Goal: Find specific page/section: Find specific page/section

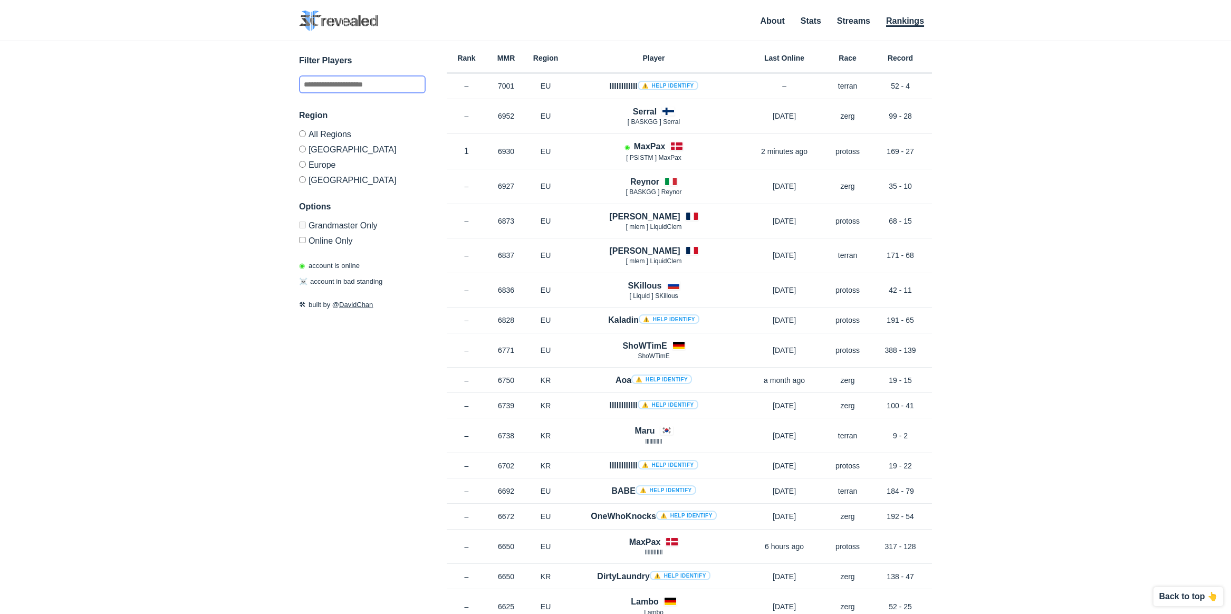
click at [379, 89] on input "text" at bounding box center [362, 84] width 127 height 18
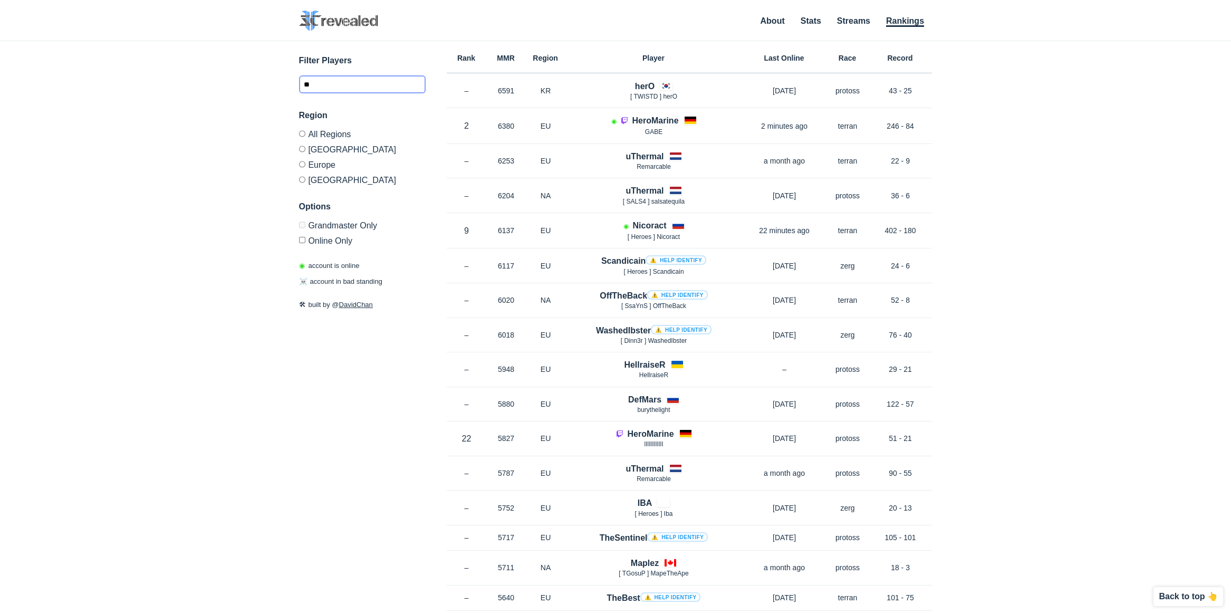
type input "*"
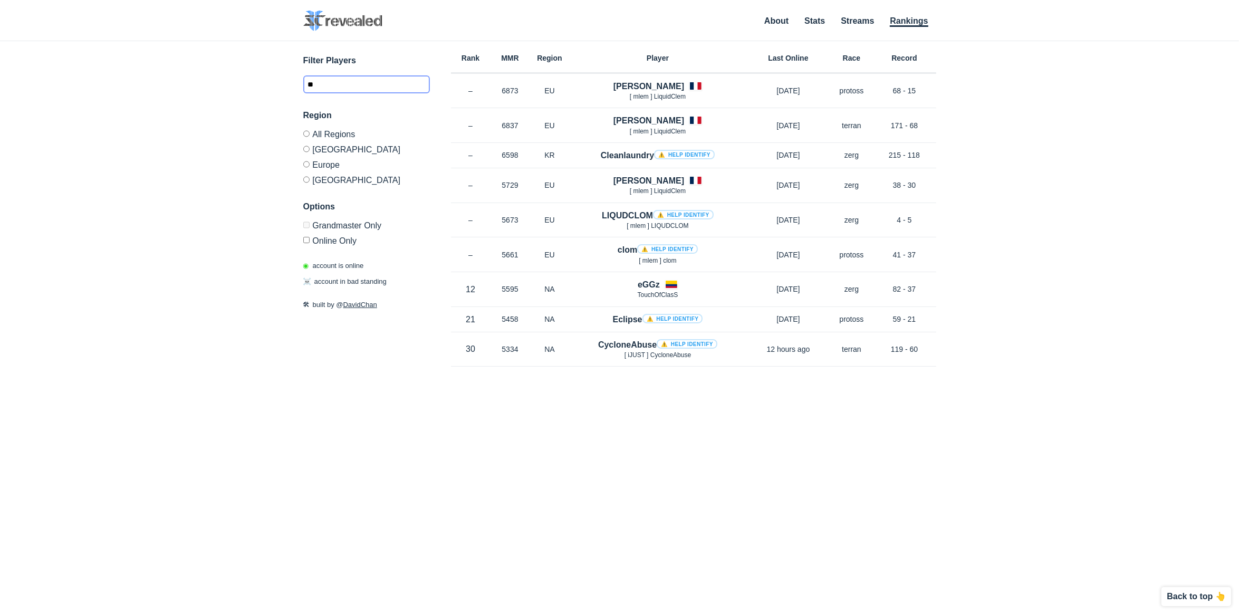
type input "*"
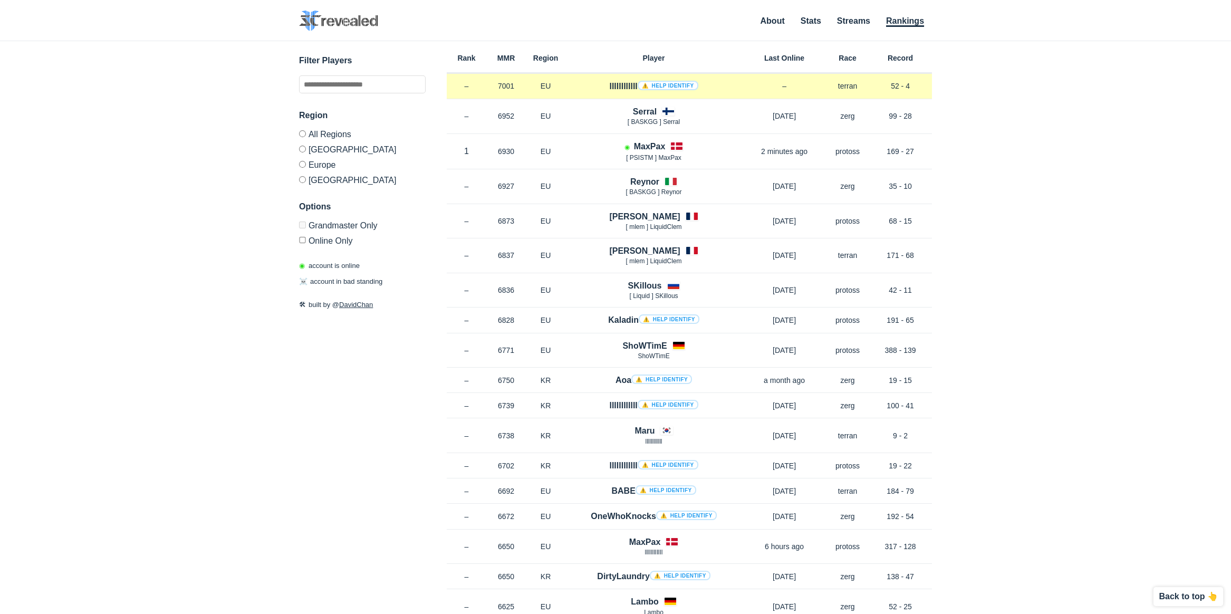
click at [649, 81] on link "⚠️ Help identify" at bounding box center [667, 85] width 61 height 9
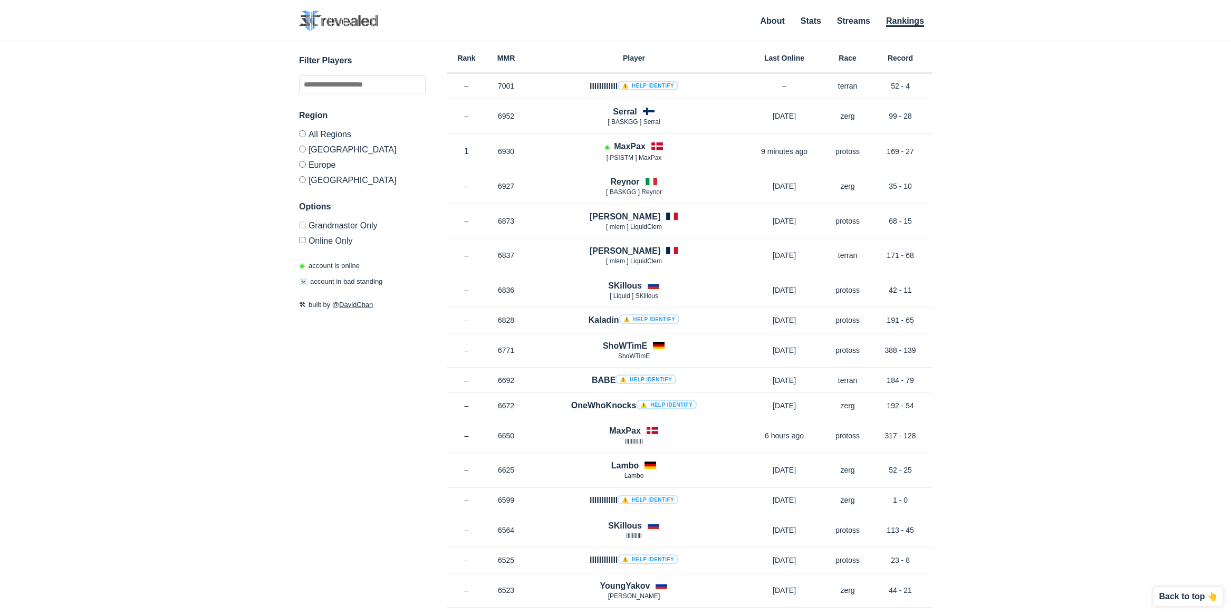
click at [298, 132] on div "✕ Filter Players Region All Regions [GEOGRAPHIC_DATA] [GEOGRAPHIC_DATA] [GEOGRA…" at bounding box center [616, 314] width 1210 height 546
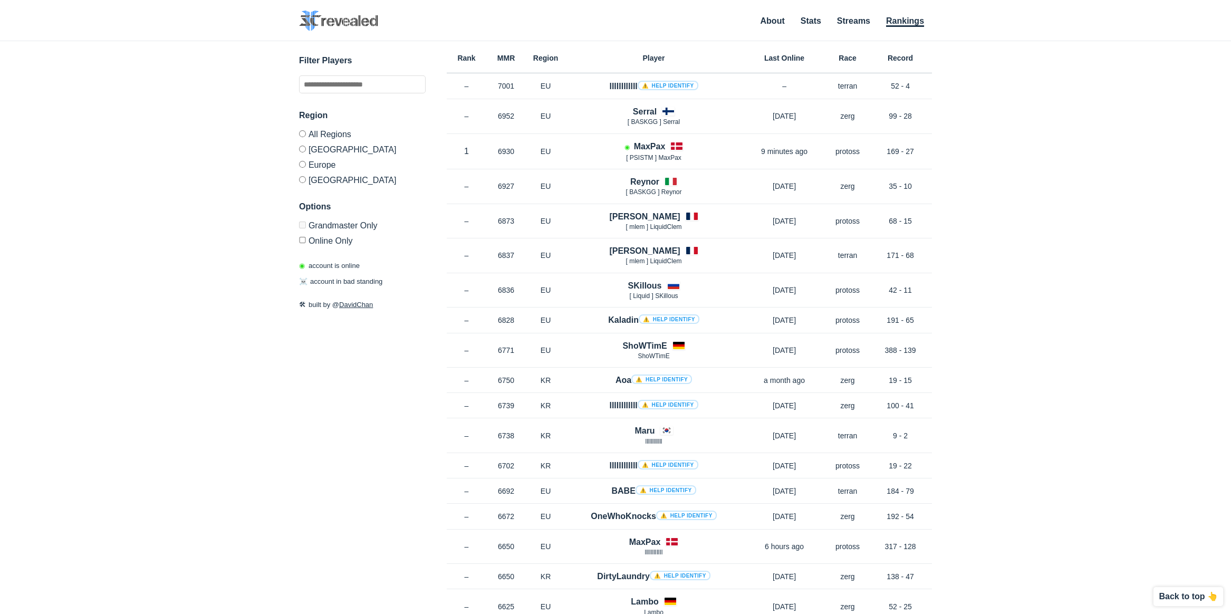
click at [331, 159] on label "Europe" at bounding box center [362, 164] width 127 height 15
click at [337, 88] on input "text" at bounding box center [362, 84] width 127 height 18
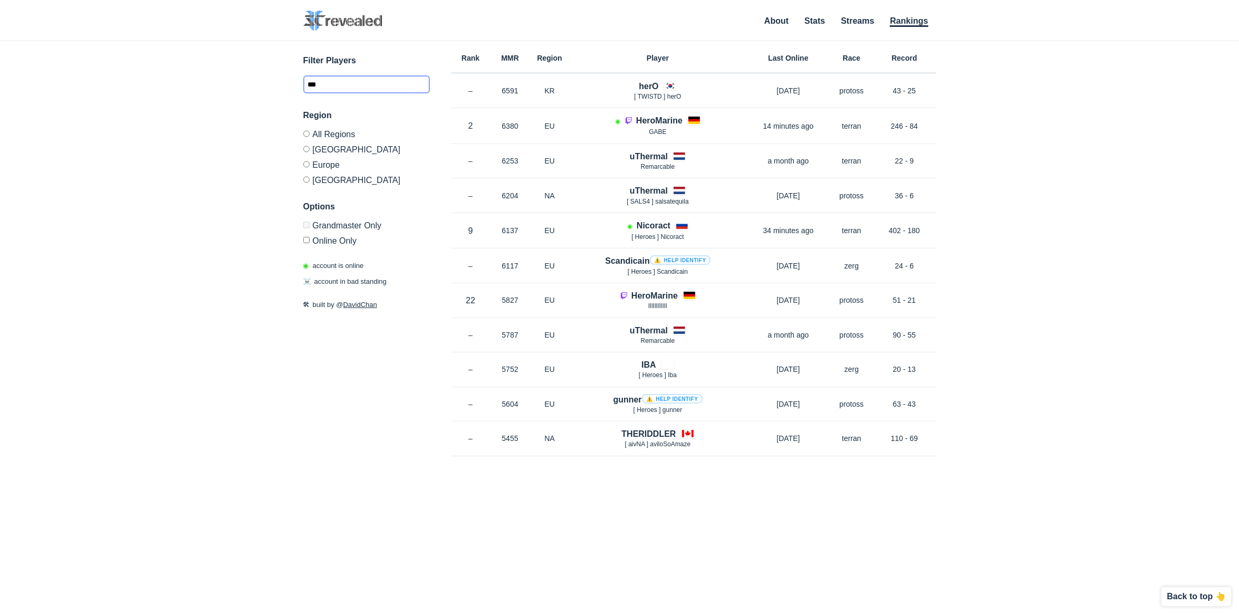
click at [331, 84] on input "***" at bounding box center [366, 84] width 127 height 18
type input "*"
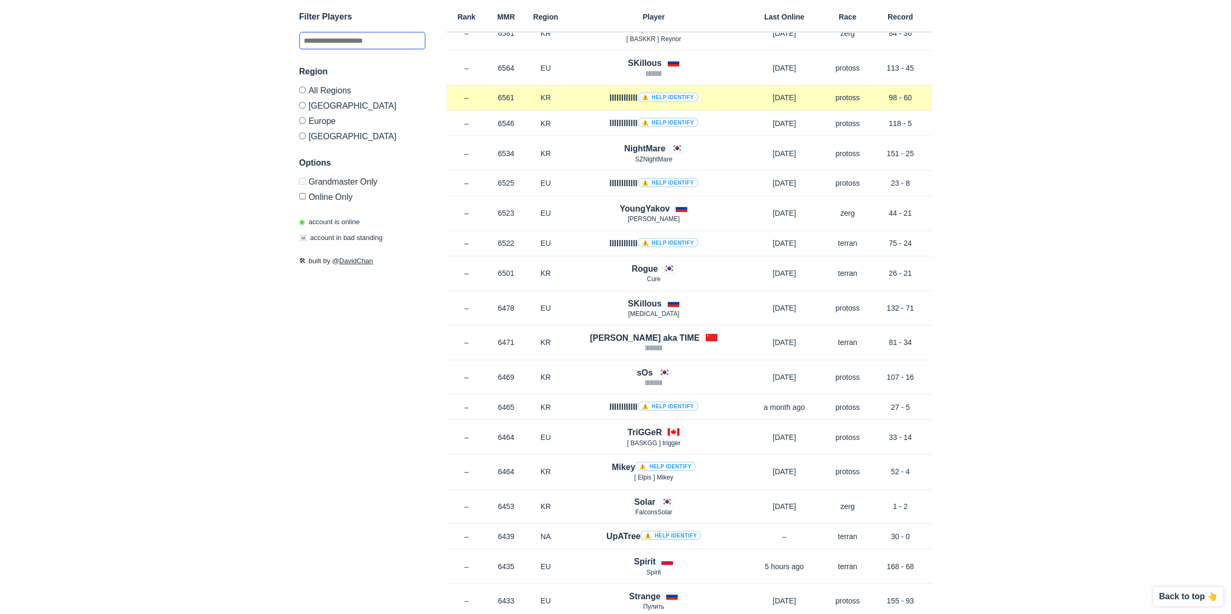
scroll to position [791, 0]
